Goal: Complete application form

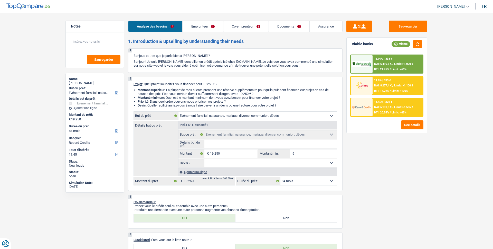
select select "familyEvent"
select select "84"
select select "record credits"
select select "familyEvent"
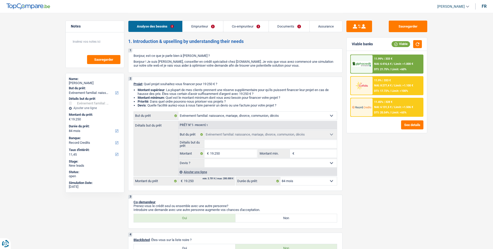
select select "familyEvent"
select select "84"
select select "rentBeneficiary"
select select "privateEmployee"
select select "rentalIncome"
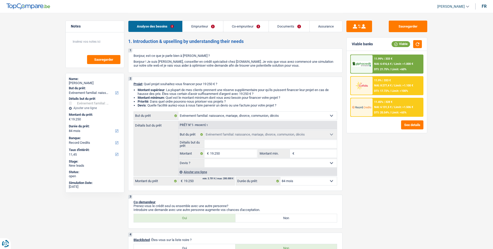
select select "alimony"
select select "familyAllowances"
select select "mealVouchers"
select select "netSalary"
select select "ownerWithMortgage"
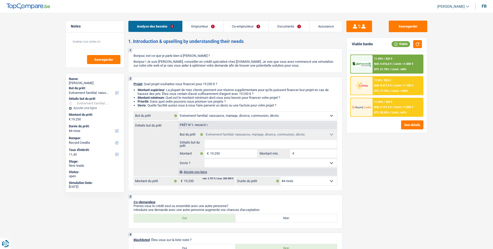
select select "mortgage"
select select "420"
select select "personalLoan"
select select "medicalFees"
select select "120"
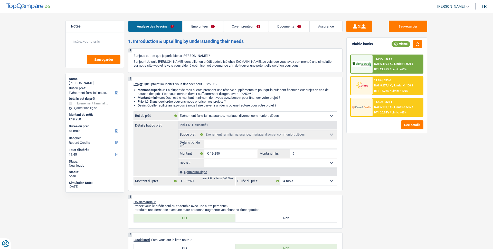
select select "familyEvent"
select select "84"
